Goal: Task Accomplishment & Management: Use online tool/utility

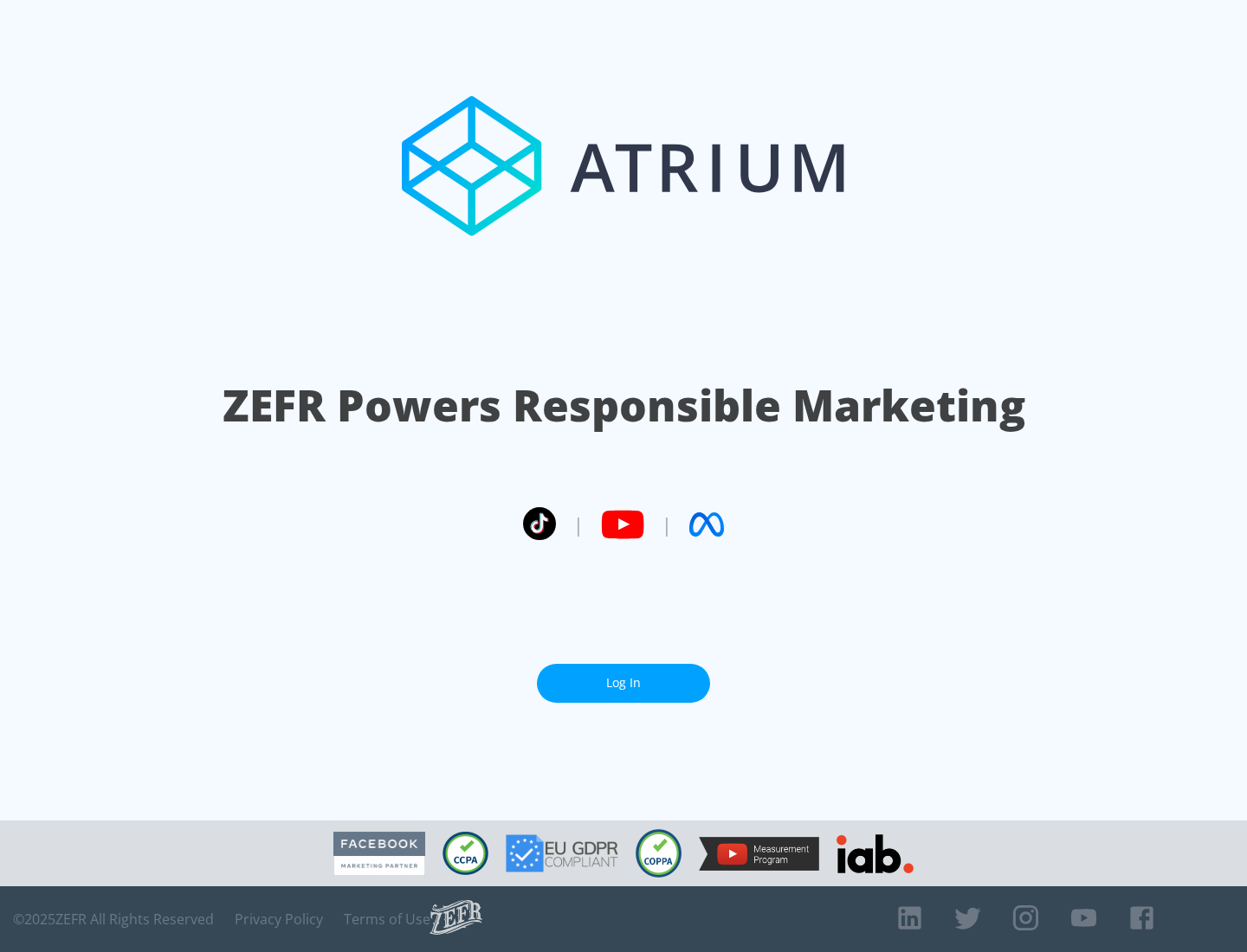
click at [624, 683] on link "Log In" at bounding box center [624, 684] width 174 height 39
